Goal: Transaction & Acquisition: Book appointment/travel/reservation

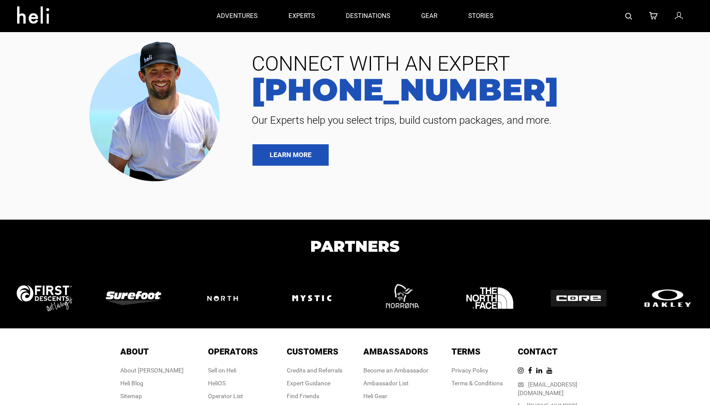
type input "Heli Skiing"
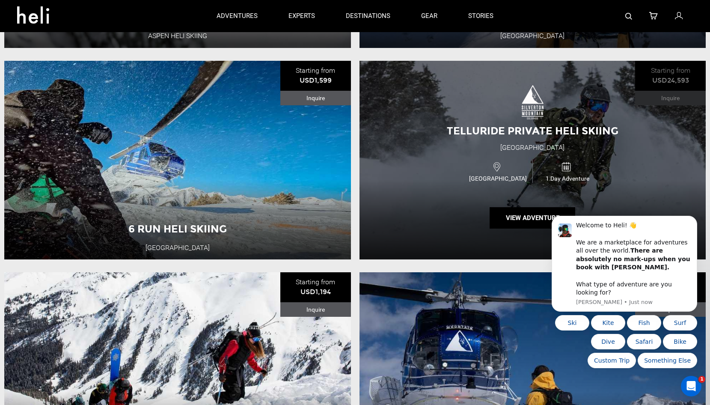
scroll to position [211, 0]
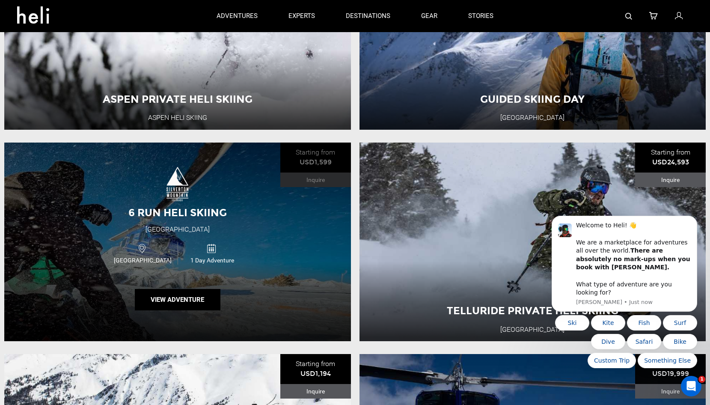
click at [267, 221] on div "6 Run Heli Skiing Silverton Mountain USA 1 Day Adventure View Adventure" at bounding box center [177, 242] width 347 height 199
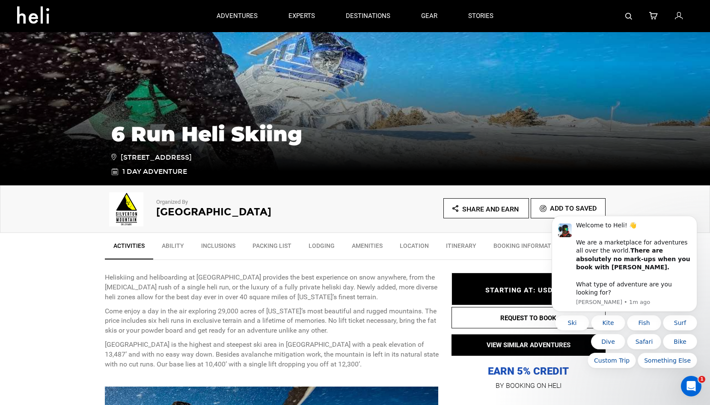
scroll to position [303, 0]
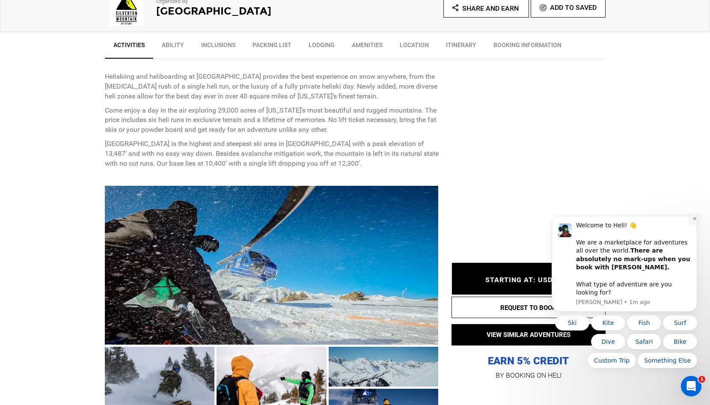
click at [691, 224] on button "Dismiss notification" at bounding box center [694, 218] width 11 height 11
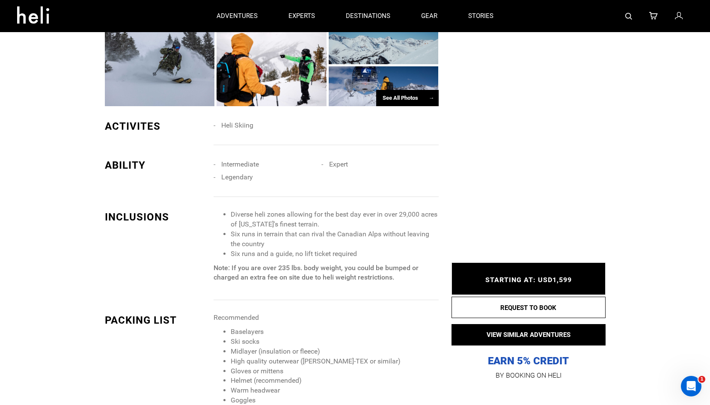
scroll to position [0, 0]
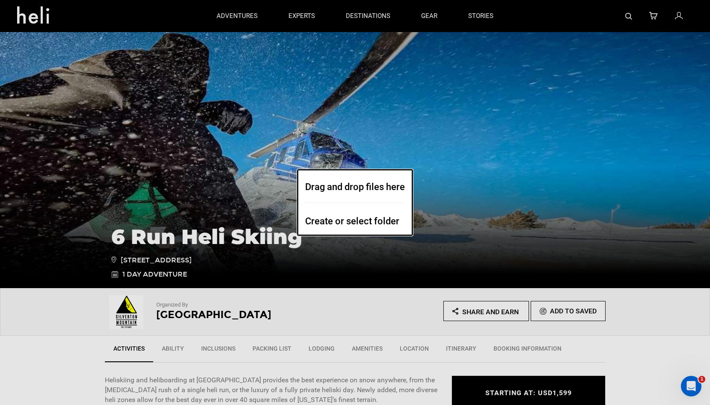
click at [370, 236] on dialog "Drag and drop files here Create or select folder" at bounding box center [355, 202] width 116 height 67
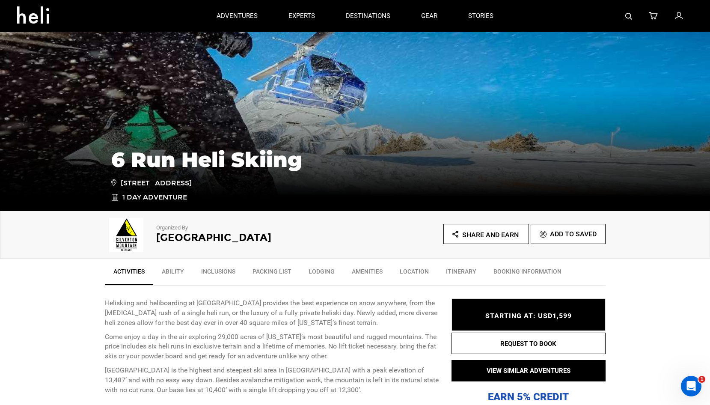
scroll to position [413, 0]
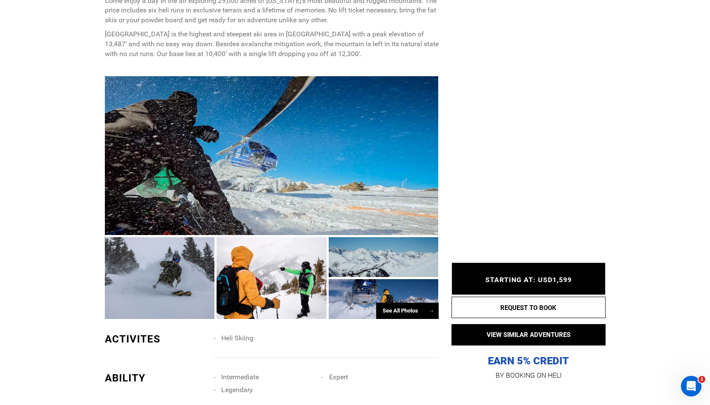
click at [277, 187] on div at bounding box center [272, 155] width 334 height 159
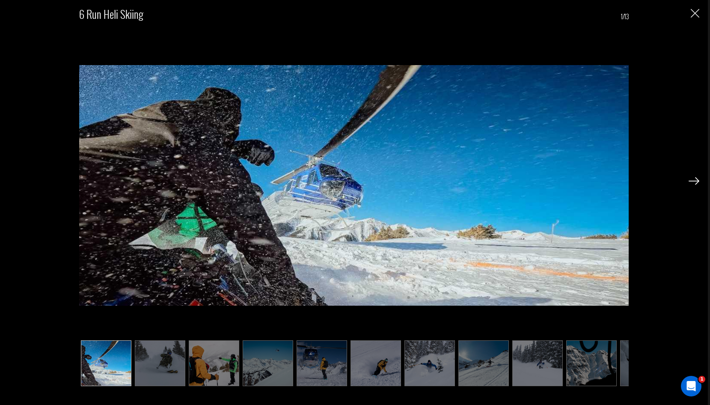
click at [691, 184] on img at bounding box center [694, 181] width 11 height 8
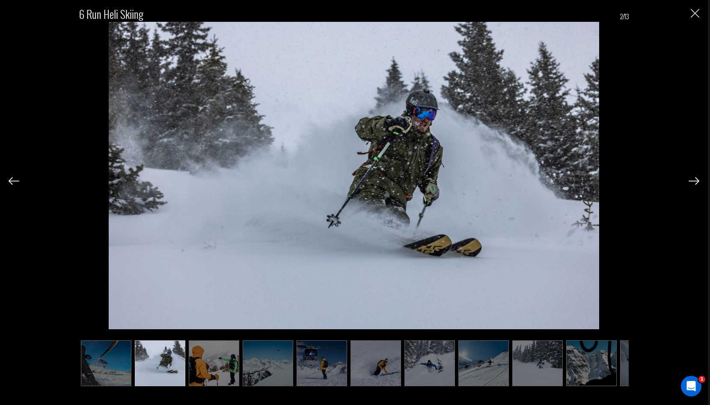
click at [695, 181] on img at bounding box center [694, 181] width 11 height 8
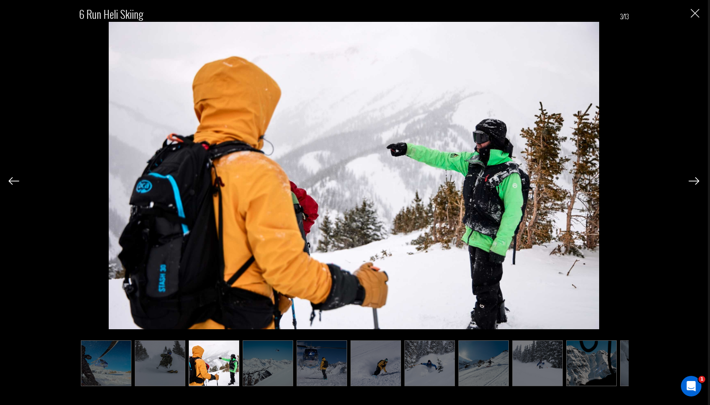
click at [695, 181] on img at bounding box center [694, 181] width 11 height 8
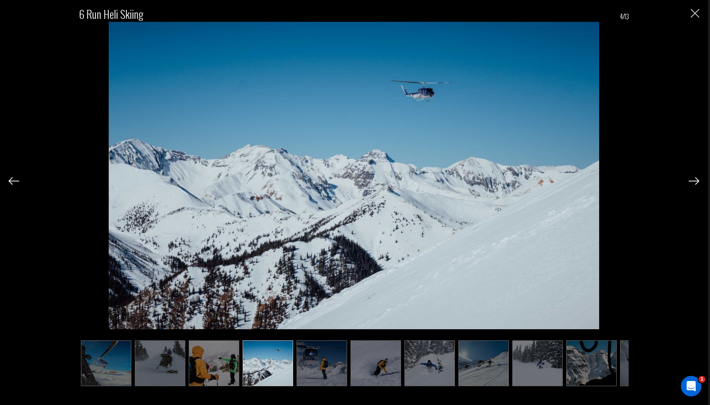
click at [695, 181] on img at bounding box center [694, 181] width 11 height 8
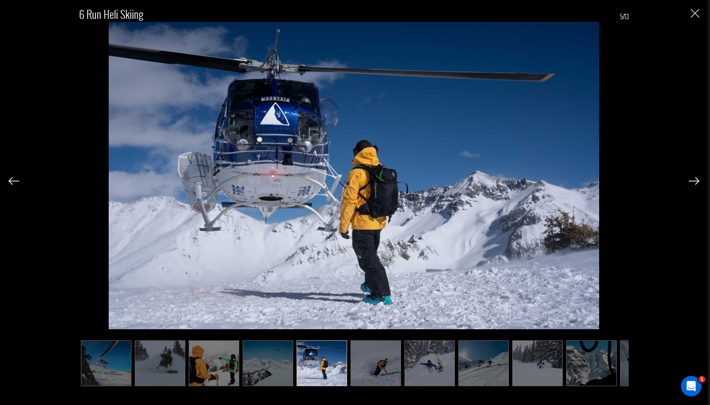
click at [695, 181] on img at bounding box center [694, 181] width 11 height 8
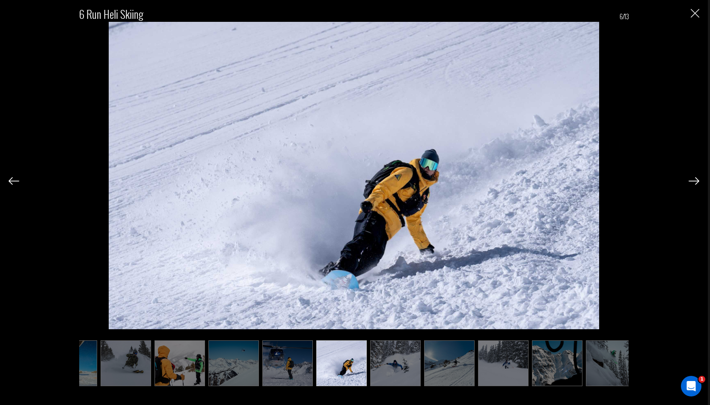
click at [695, 181] on img at bounding box center [694, 181] width 11 height 8
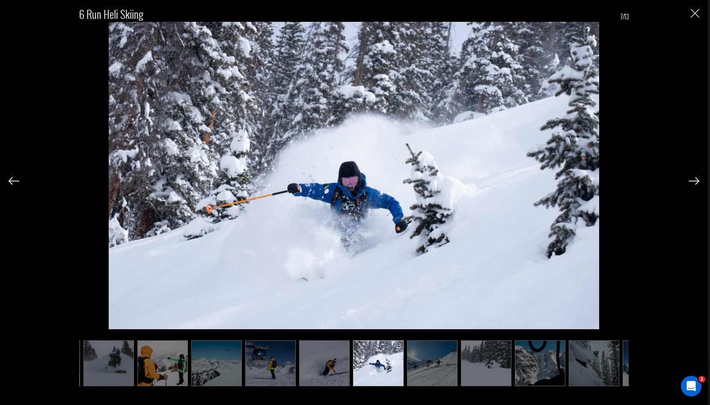
click at [695, 181] on img at bounding box center [694, 181] width 11 height 8
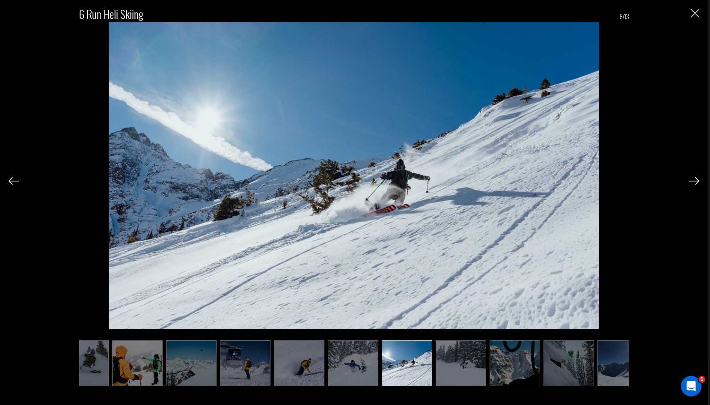
click at [695, 181] on img at bounding box center [694, 181] width 11 height 8
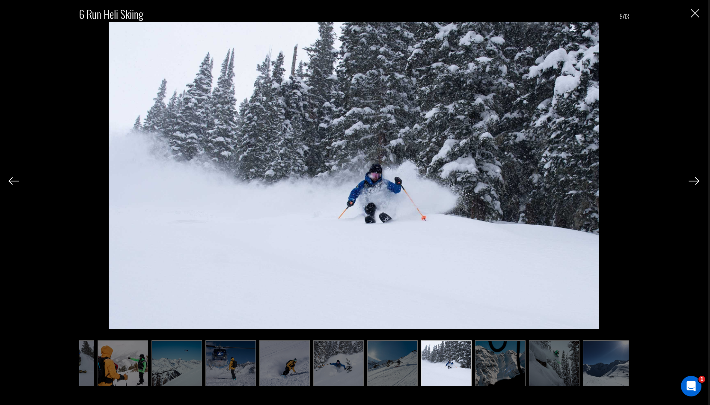
click at [695, 181] on img at bounding box center [694, 181] width 11 height 8
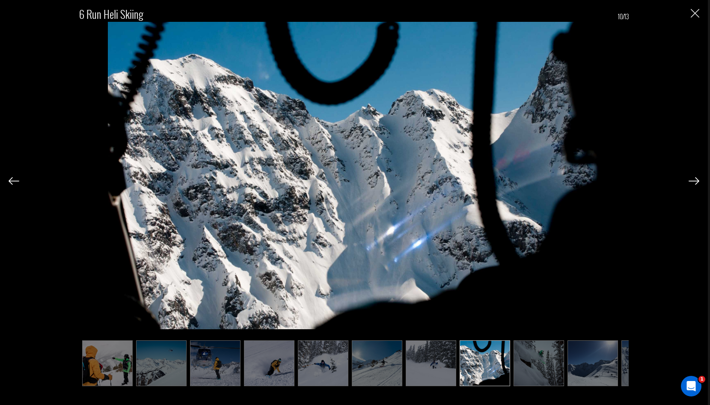
click at [695, 181] on img at bounding box center [694, 181] width 11 height 8
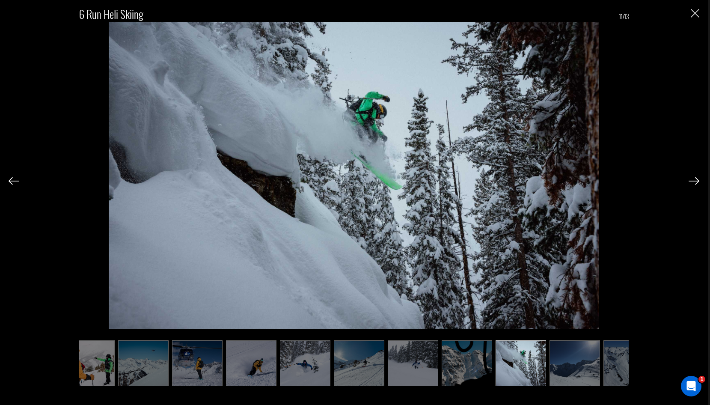
click at [695, 181] on img at bounding box center [694, 181] width 11 height 8
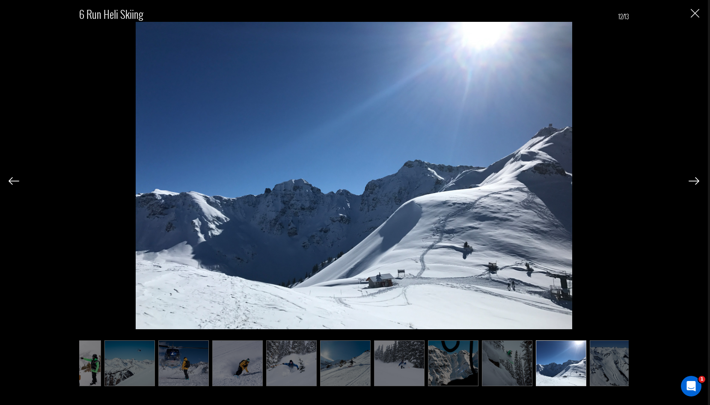
click at [695, 181] on img at bounding box center [694, 181] width 11 height 8
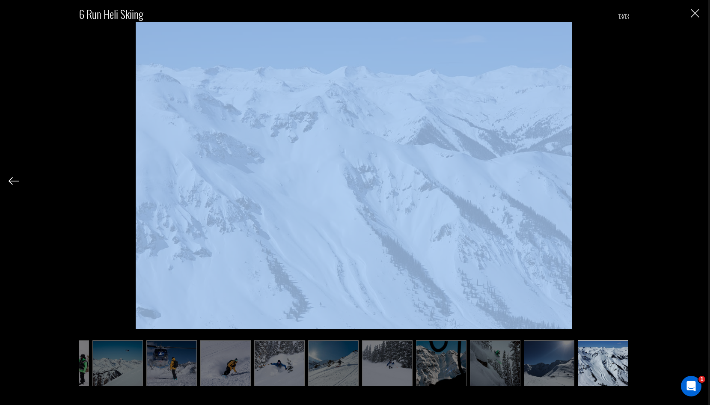
click at [695, 181] on div "6 Run Heli Skiing 13/13" at bounding box center [354, 192] width 691 height 385
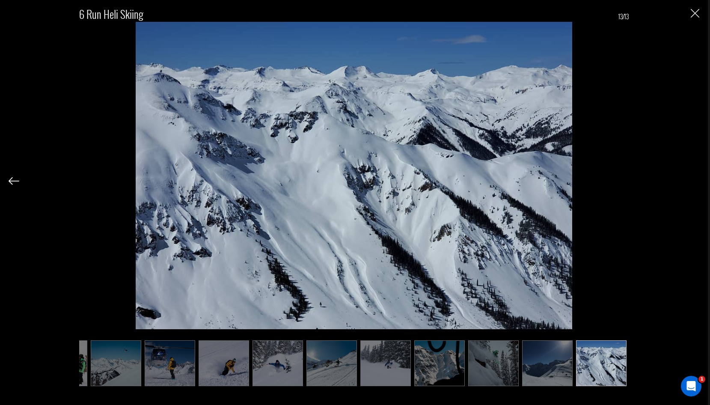
click at [697, 18] on img "Close" at bounding box center [695, 13] width 9 height 9
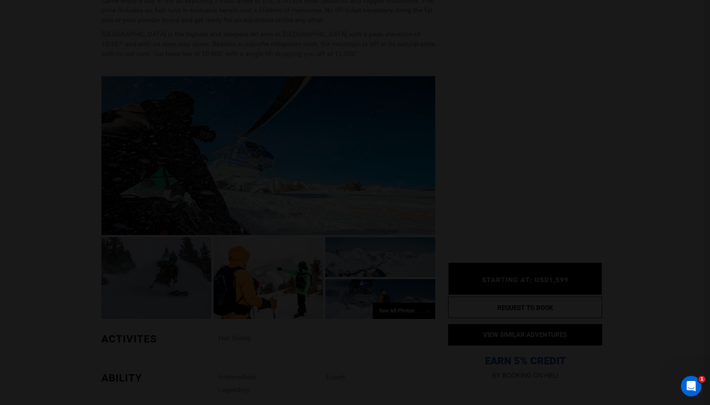
scroll to position [0, 0]
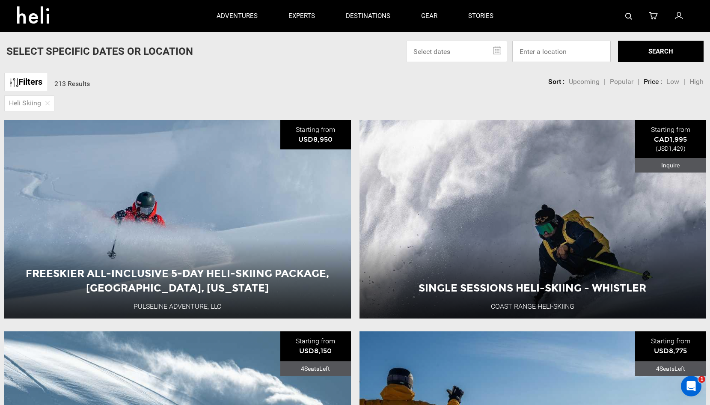
click at [540, 48] on input at bounding box center [561, 51] width 98 height 21
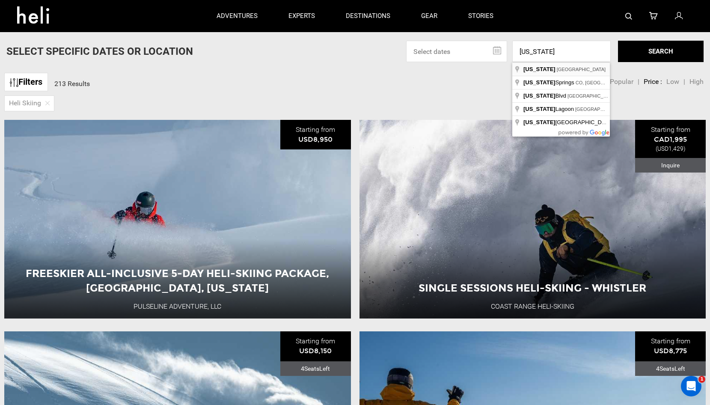
type input "[US_STATE], [GEOGRAPHIC_DATA]"
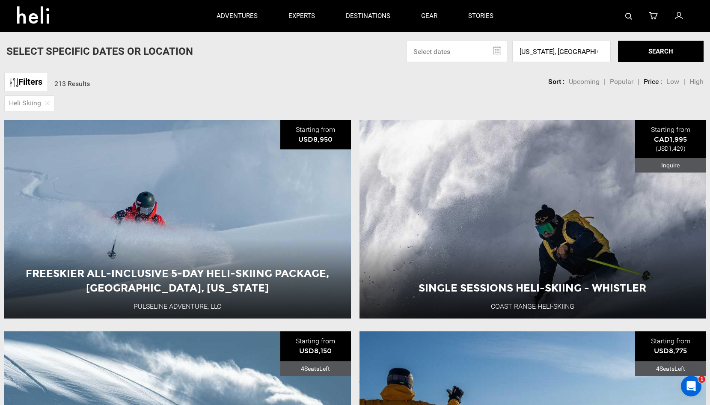
click at [670, 56] on button "SEARCH" at bounding box center [661, 51] width 86 height 21
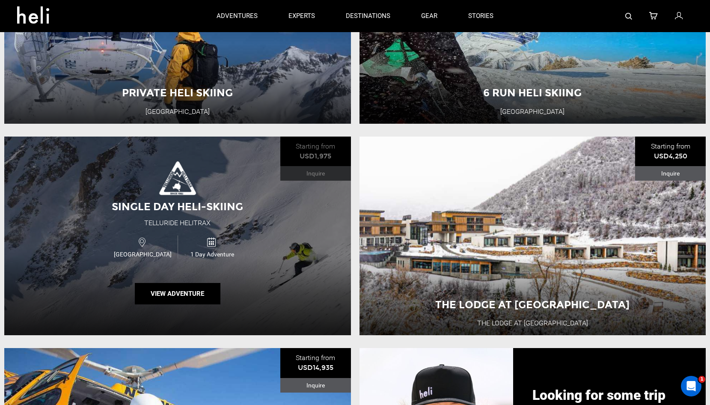
scroll to position [259, 0]
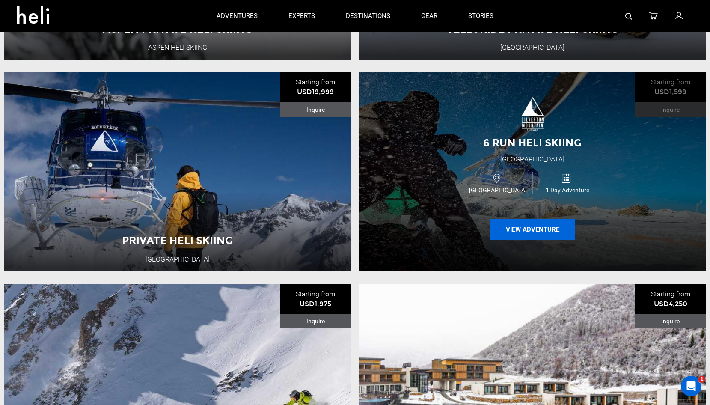
click at [527, 226] on button "View Adventure" at bounding box center [533, 229] width 86 height 21
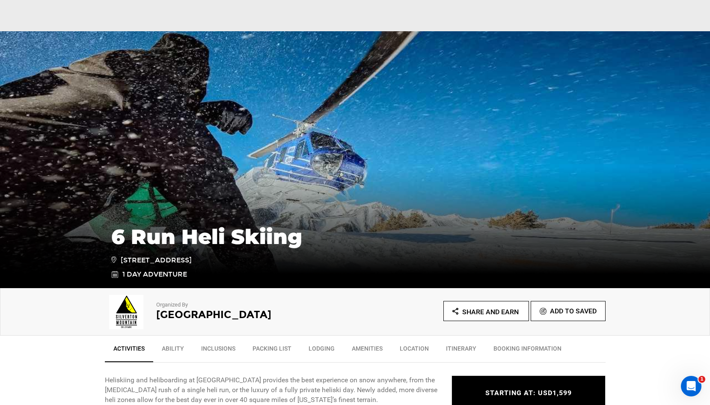
scroll to position [149, 0]
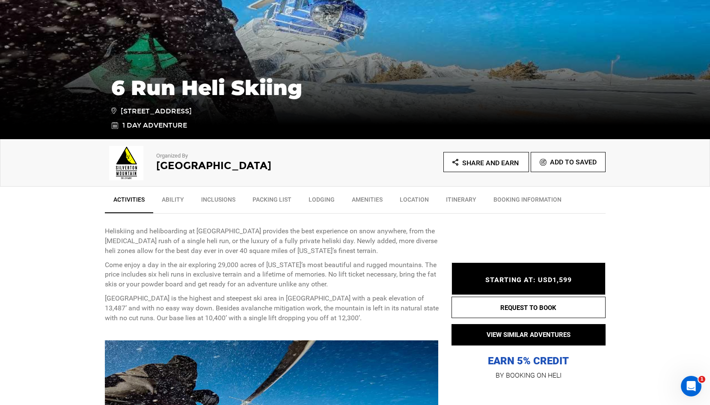
drag, startPoint x: 161, startPoint y: 193, endPoint x: 161, endPoint y: 197, distance: 4.3
click at [161, 196] on link "Ability" at bounding box center [172, 201] width 39 height 21
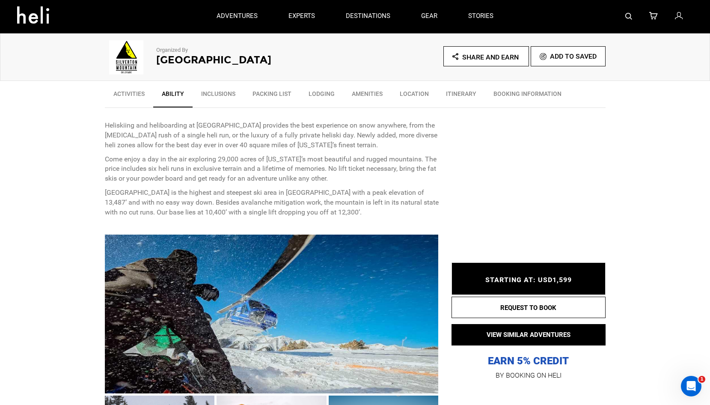
scroll to position [274, 0]
